Goal: Task Accomplishment & Management: Complete application form

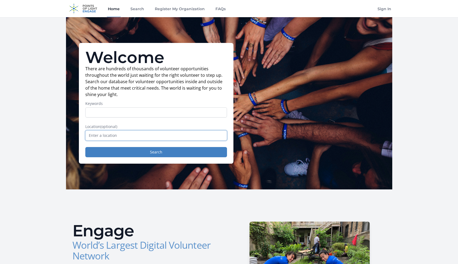
click at [138, 135] on input "text" at bounding box center [156, 135] width 142 height 10
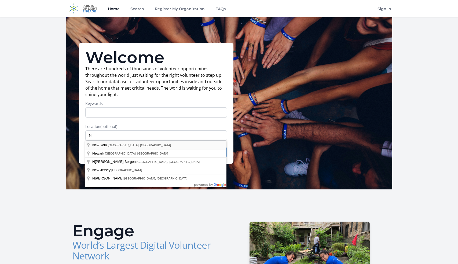
type input "New York, NY, USA"
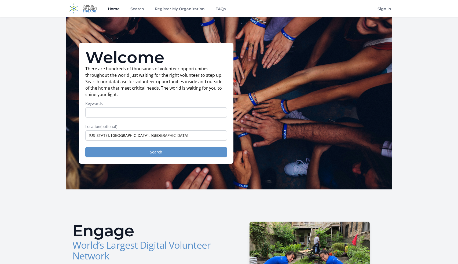
click at [112, 150] on button "Search" at bounding box center [156, 152] width 142 height 10
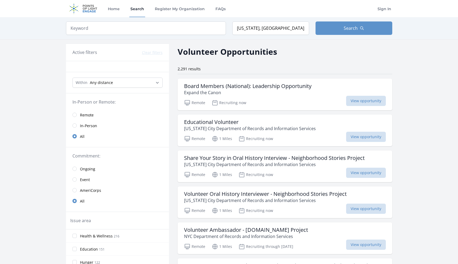
click at [76, 112] on link "Remote" at bounding box center [117, 114] width 103 height 11
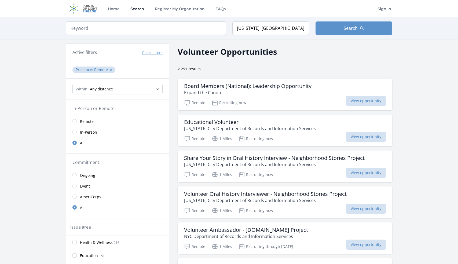
click at [75, 113] on fieldset "In-Person or Remote: Remote In-Person All" at bounding box center [117, 126] width 103 height 43
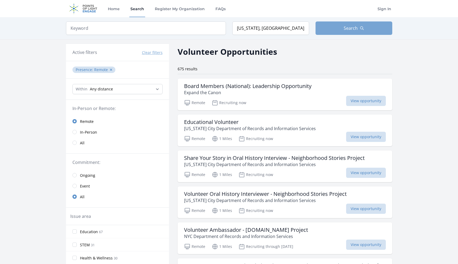
click at [361, 31] on button "Search" at bounding box center [353, 27] width 77 height 13
click at [353, 32] on button "Search" at bounding box center [353, 27] width 77 height 13
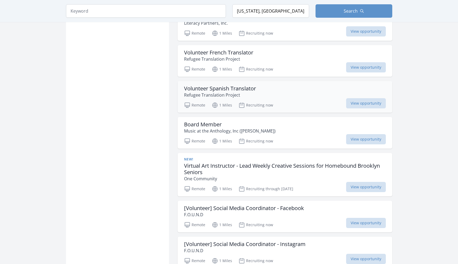
scroll to position [497, 0]
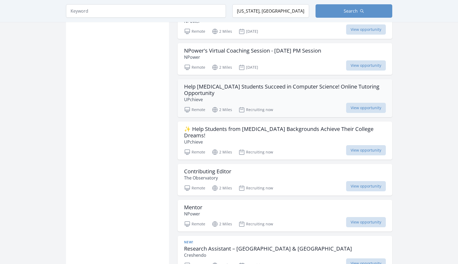
scroll to position [1307, 0]
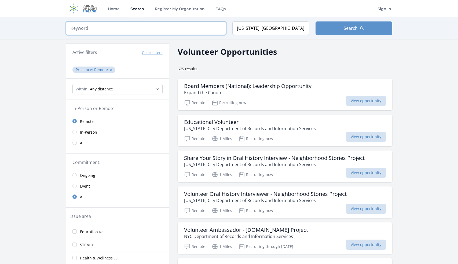
click at [111, 28] on input "search" at bounding box center [146, 27] width 160 height 13
type input "hunger"
click button "submit" at bounding box center [0, 0] width 0 height 0
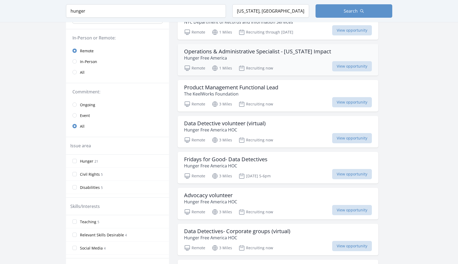
scroll to position [71, 0]
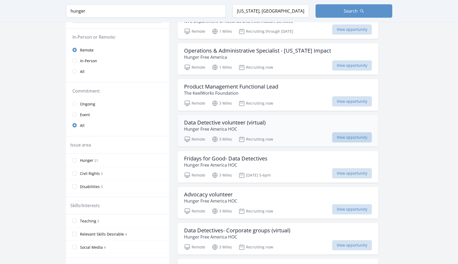
click at [347, 137] on span "View opportunity" at bounding box center [352, 137] width 40 height 10
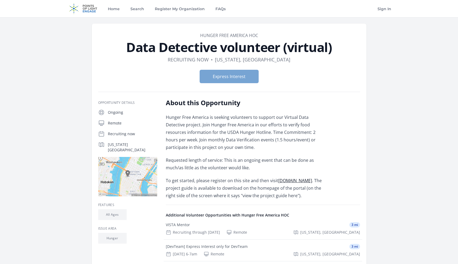
click at [247, 72] on button "Express Interest" at bounding box center [228, 76] width 59 height 13
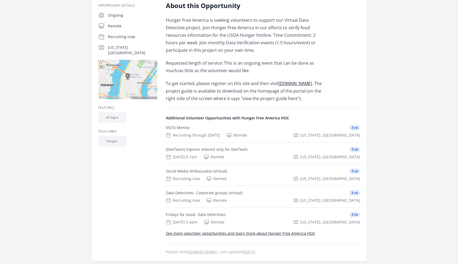
scroll to position [98, 0]
click at [278, 86] on link "dataverification.hungerfreeamerica.org" at bounding box center [295, 83] width 34 height 6
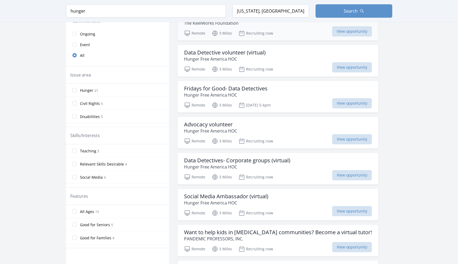
scroll to position [142, 0]
click at [257, 128] on div "Advocacy volunteer Hunger Free America HOC" at bounding box center [278, 127] width 188 height 13
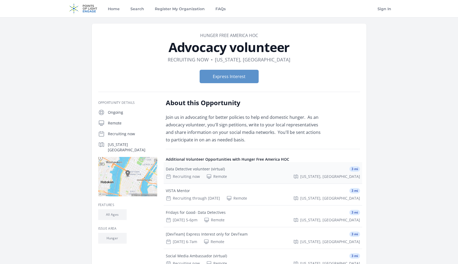
click at [243, 173] on div "Data Detective volunteer (virtual) 3 mi Recruiting now Remote New York, NY" at bounding box center [263, 172] width 198 height 21
click at [235, 79] on button "Express Interest" at bounding box center [228, 76] width 59 height 13
